Goal: Navigation & Orientation: Find specific page/section

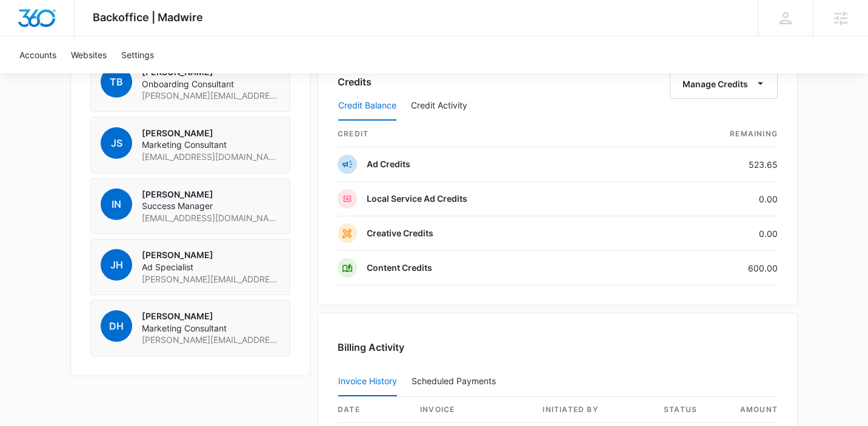
scroll to position [908, 0]
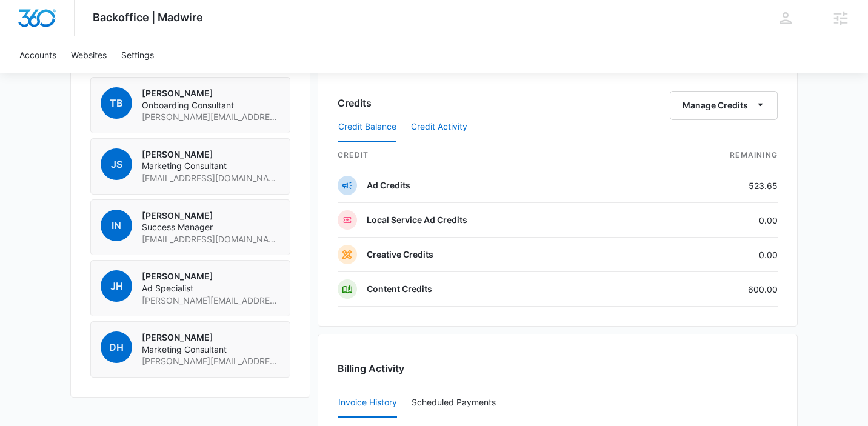
click at [446, 129] on button "Credit Activity" at bounding box center [439, 127] width 56 height 29
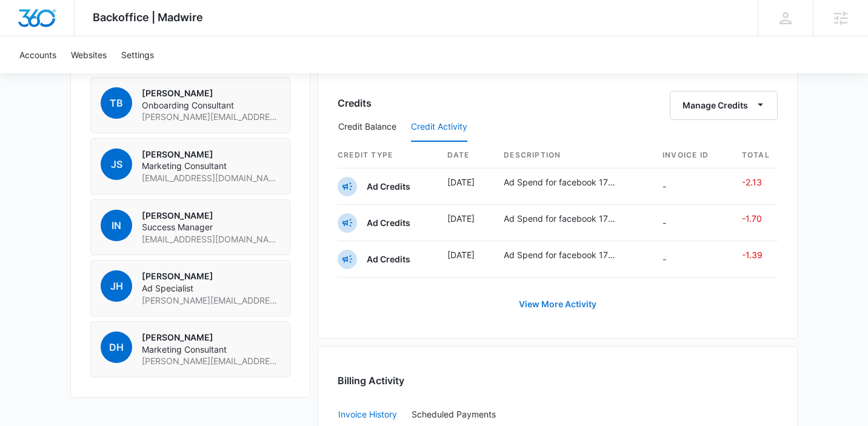
click at [586, 308] on button "View More Activity" at bounding box center [558, 304] width 102 height 29
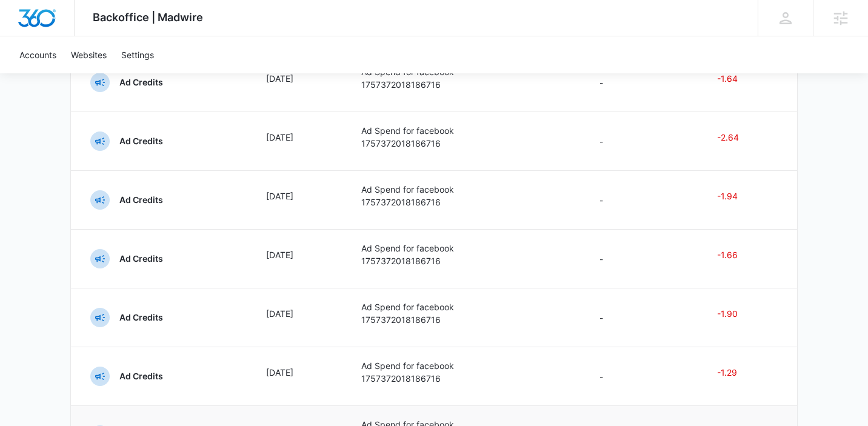
scroll to position [484, 0]
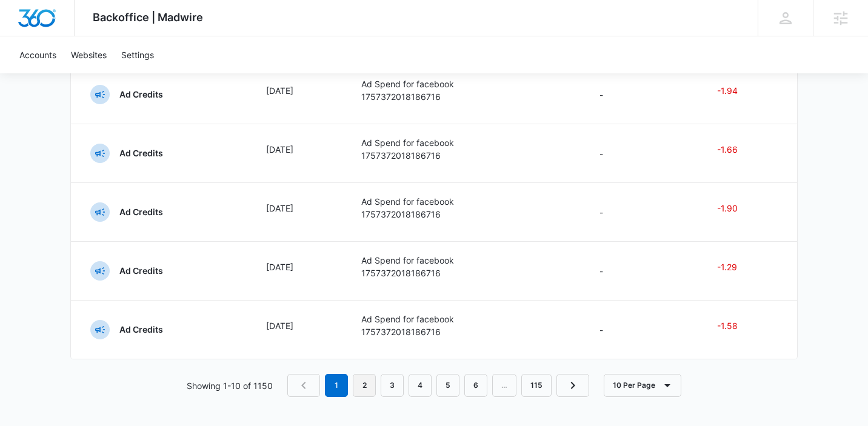
click at [374, 392] on link "2" at bounding box center [364, 385] width 23 height 23
click at [386, 380] on link "3" at bounding box center [394, 385] width 23 height 23
